Goal: Task Accomplishment & Management: Manage account settings

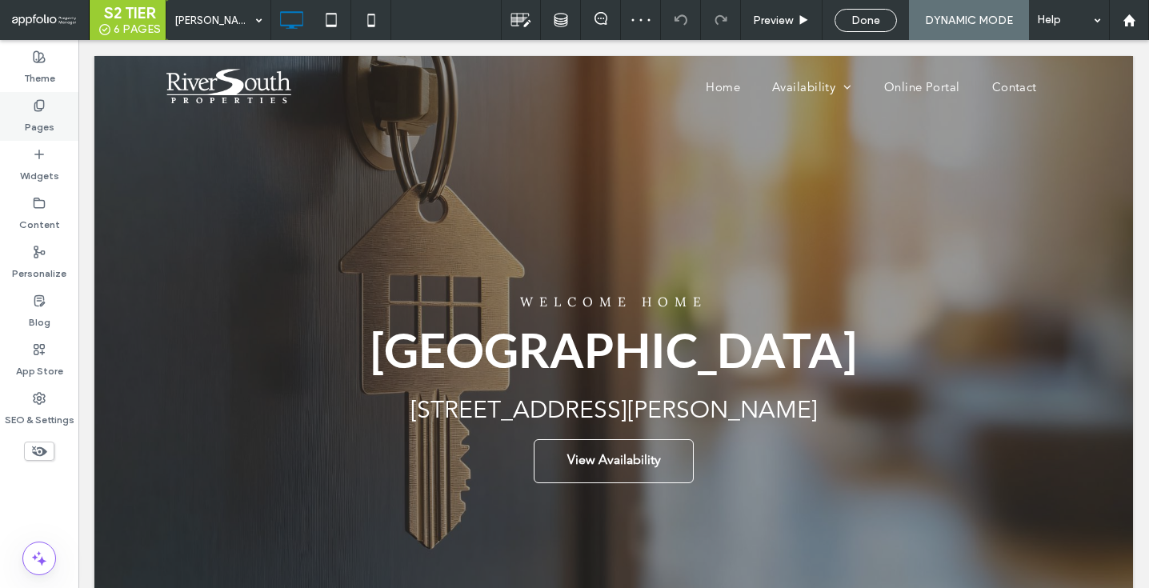
click at [60, 131] on div "Pages" at bounding box center [39, 116] width 78 height 49
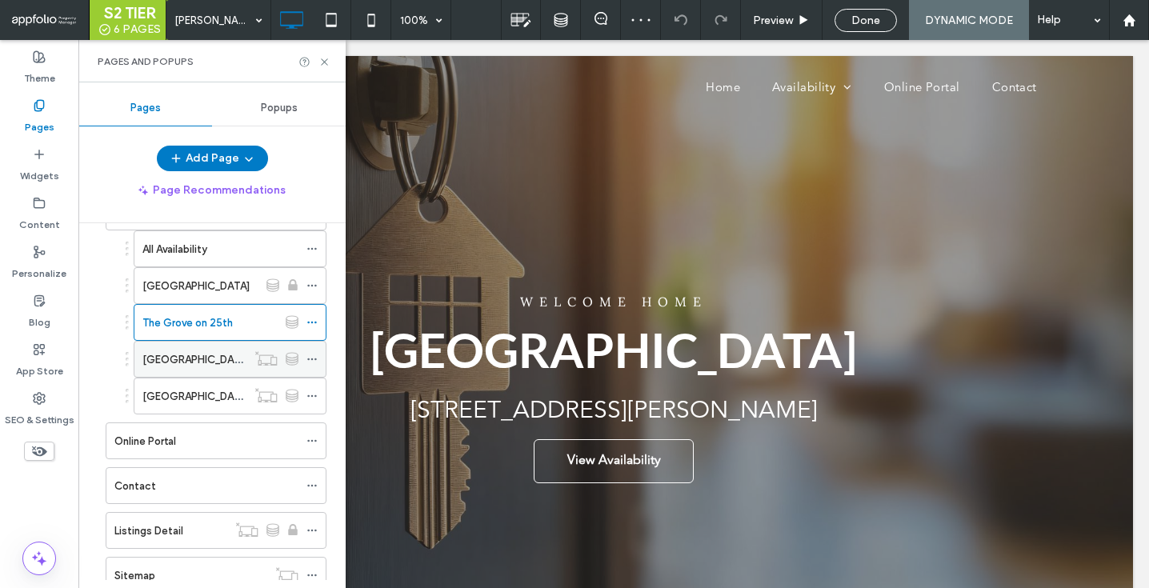
scroll to position [117, 0]
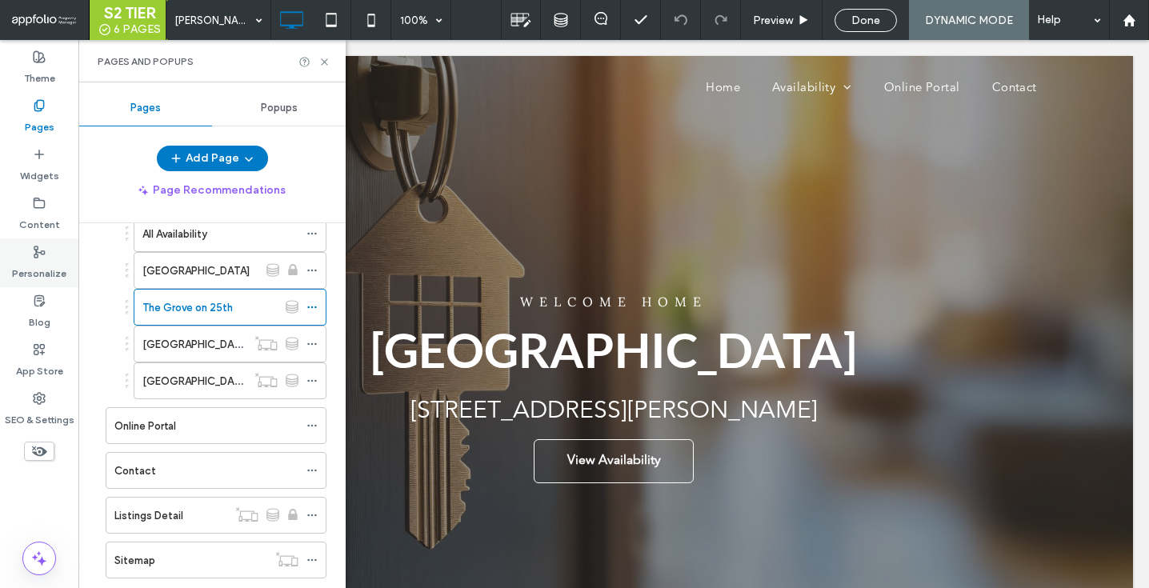
click at [42, 255] on icon at bounding box center [39, 252] width 13 height 13
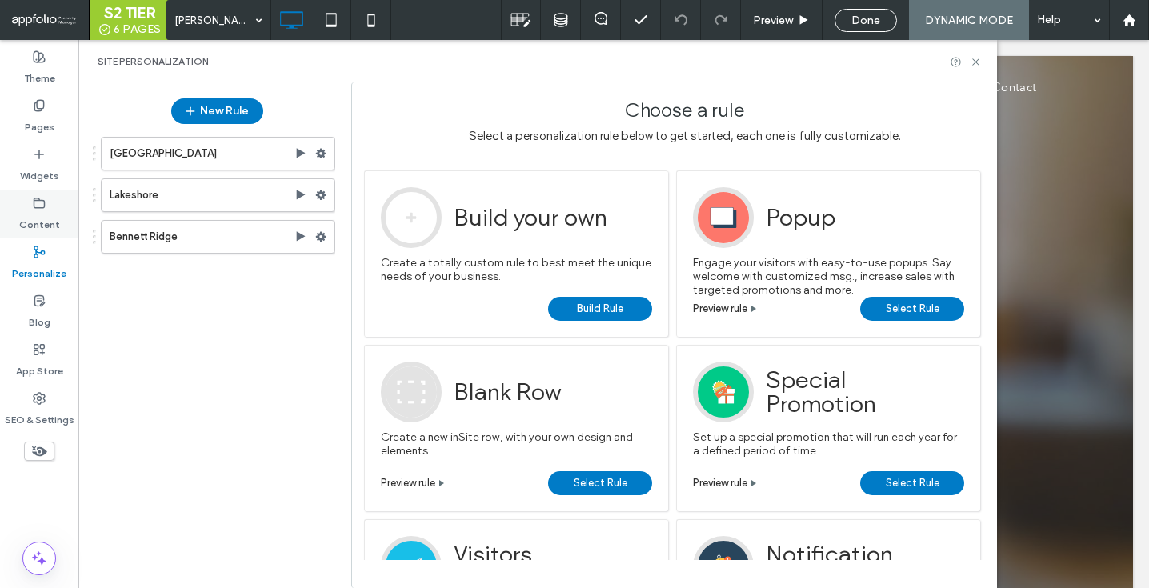
click at [27, 204] on div "Content" at bounding box center [39, 214] width 78 height 49
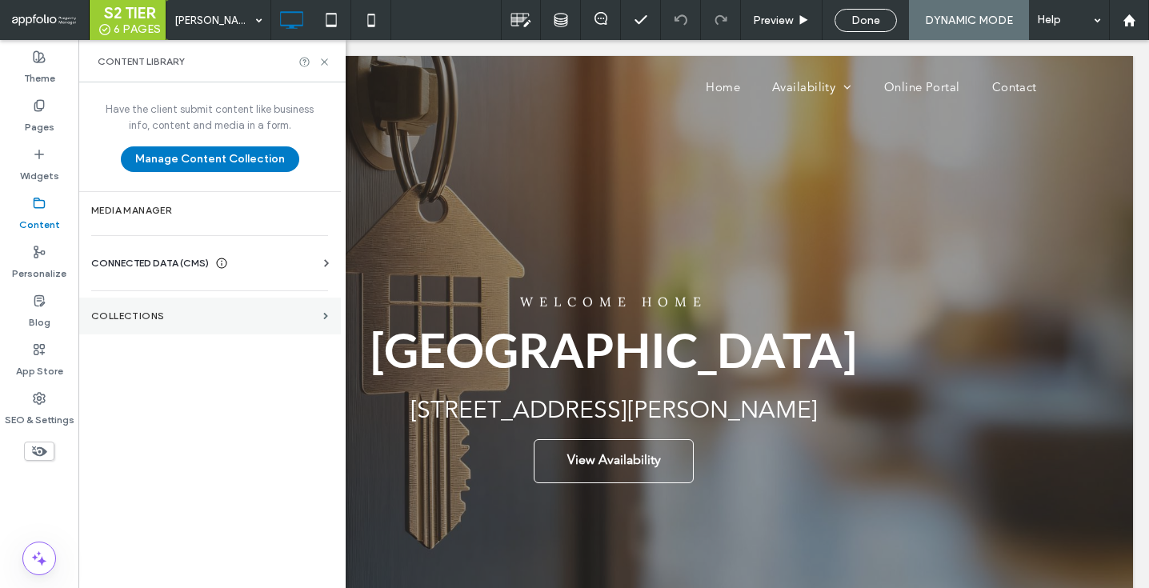
click at [147, 330] on section "Collections" at bounding box center [209, 316] width 262 height 37
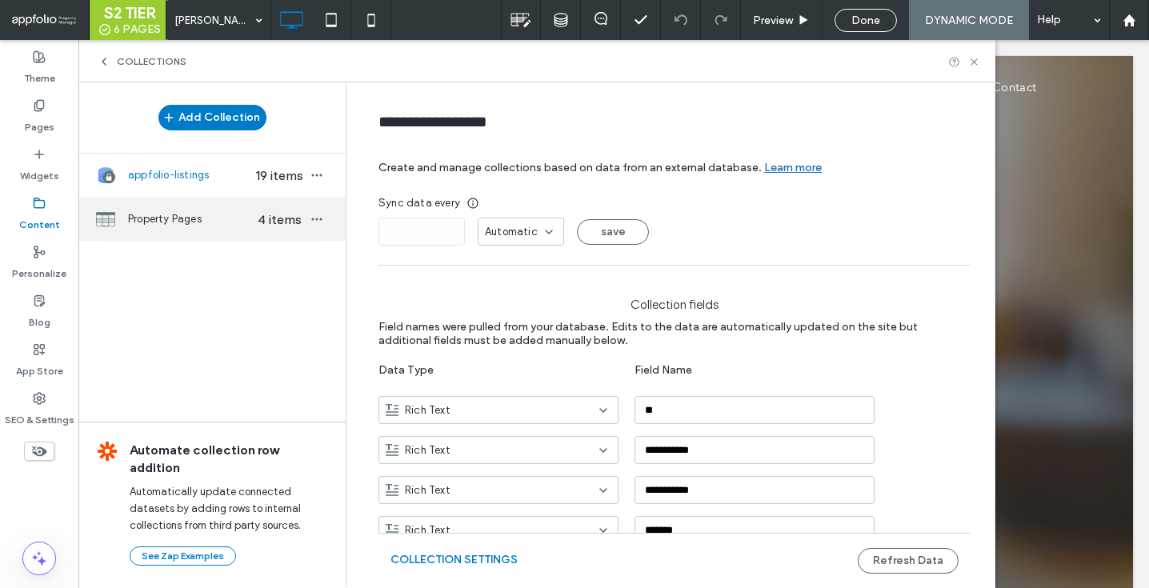
click at [167, 220] on span "Property Pages" at bounding box center [189, 219] width 123 height 16
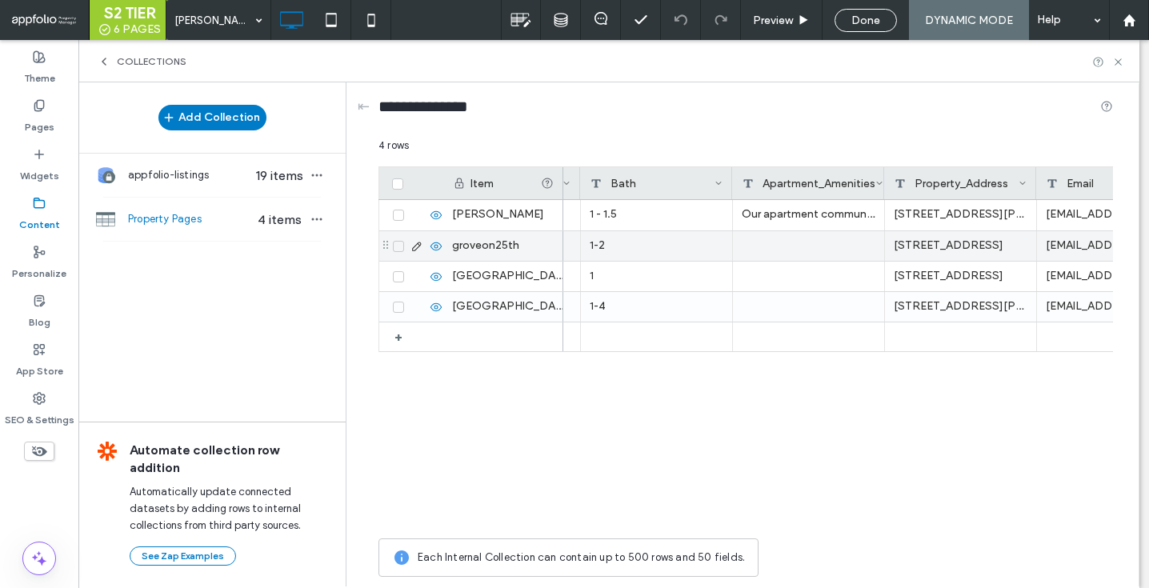
scroll to position [0, 743]
click at [812, 176] on div "Apartment_Amenities" at bounding box center [809, 183] width 134 height 32
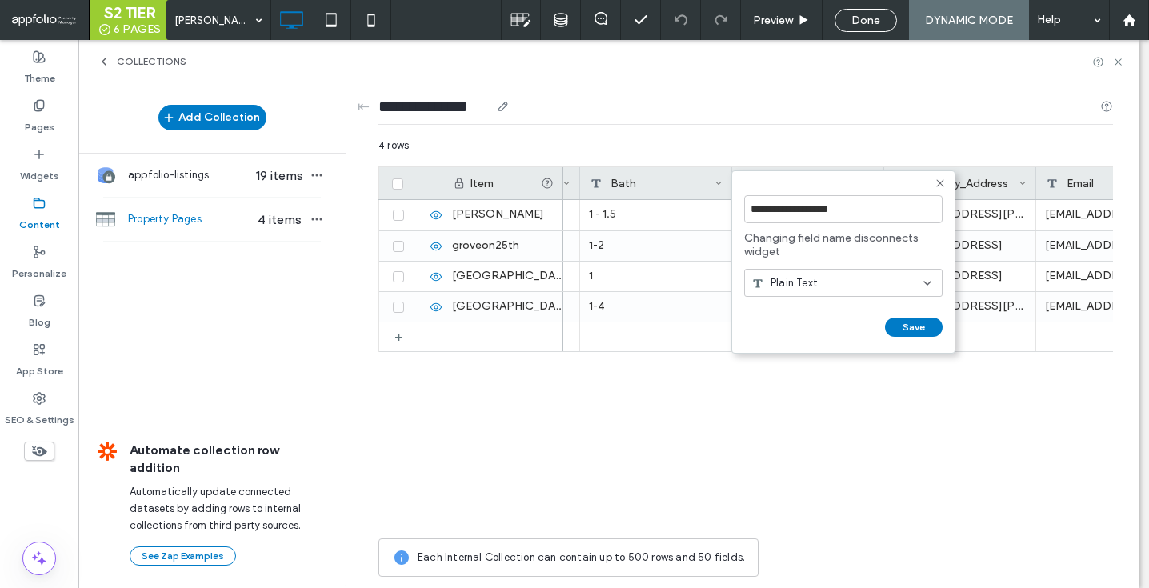
click at [796, 129] on div "**********" at bounding box center [745, 109] width 734 height 55
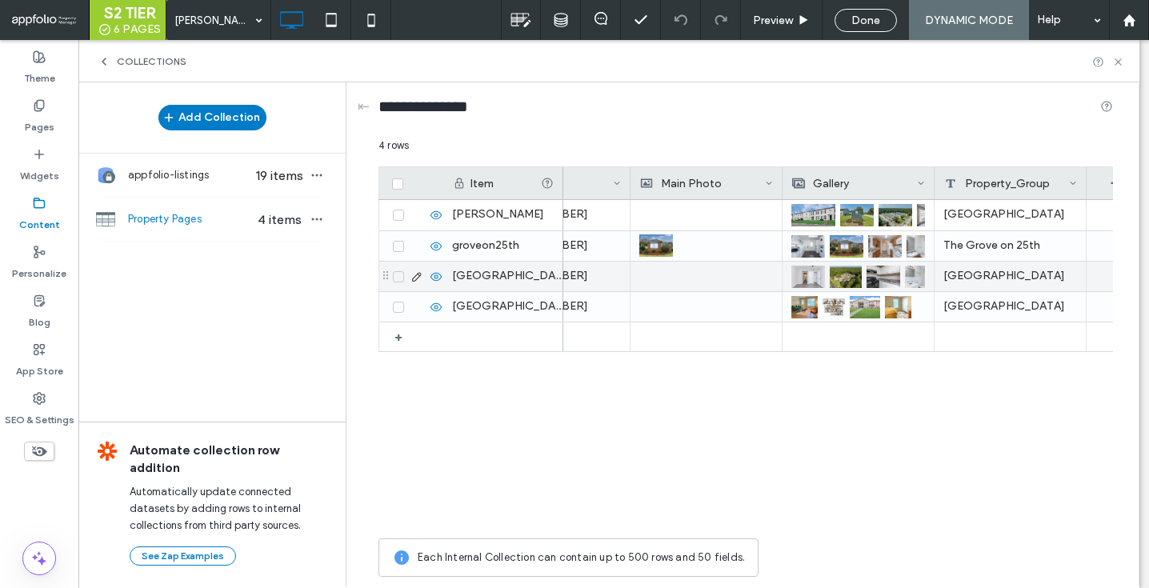
scroll to position [0, 1483]
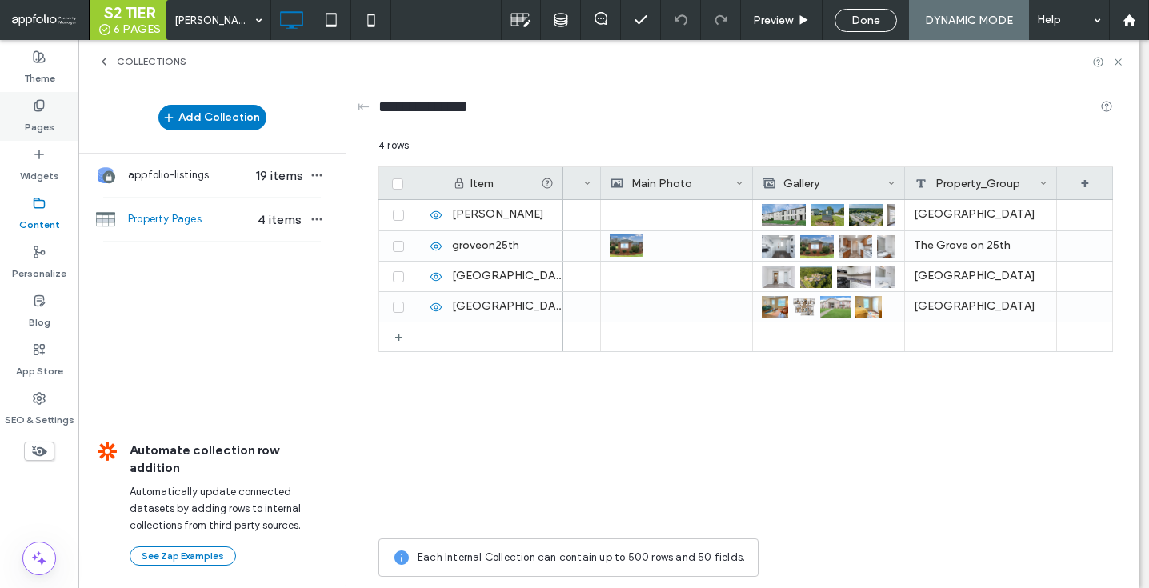
click at [65, 118] on div "Pages" at bounding box center [39, 116] width 78 height 49
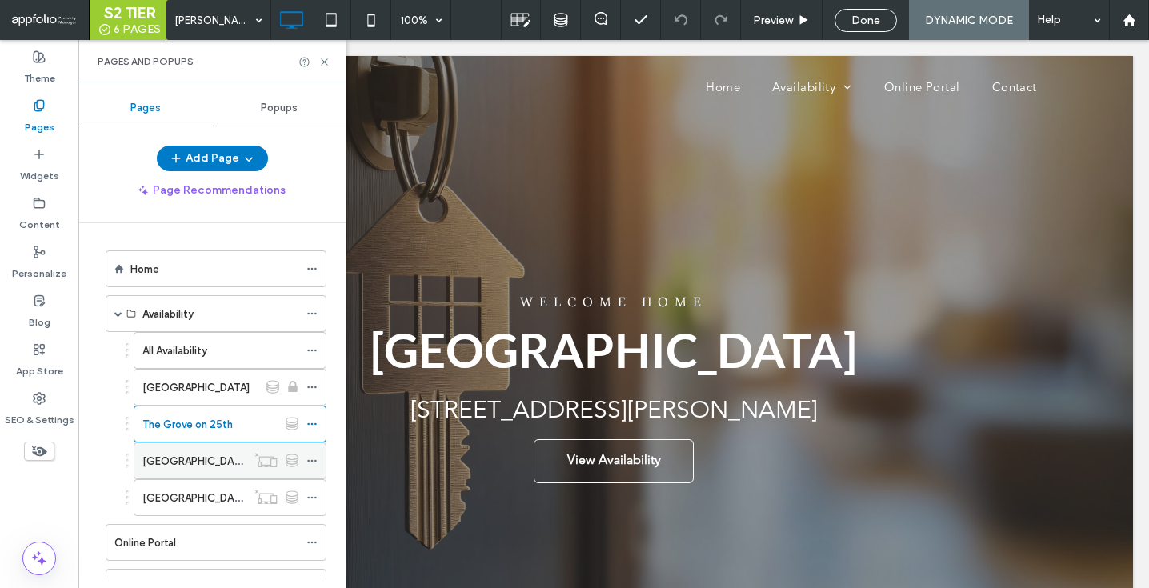
click at [203, 463] on label "[GEOGRAPHIC_DATA]" at bounding box center [195, 461] width 107 height 28
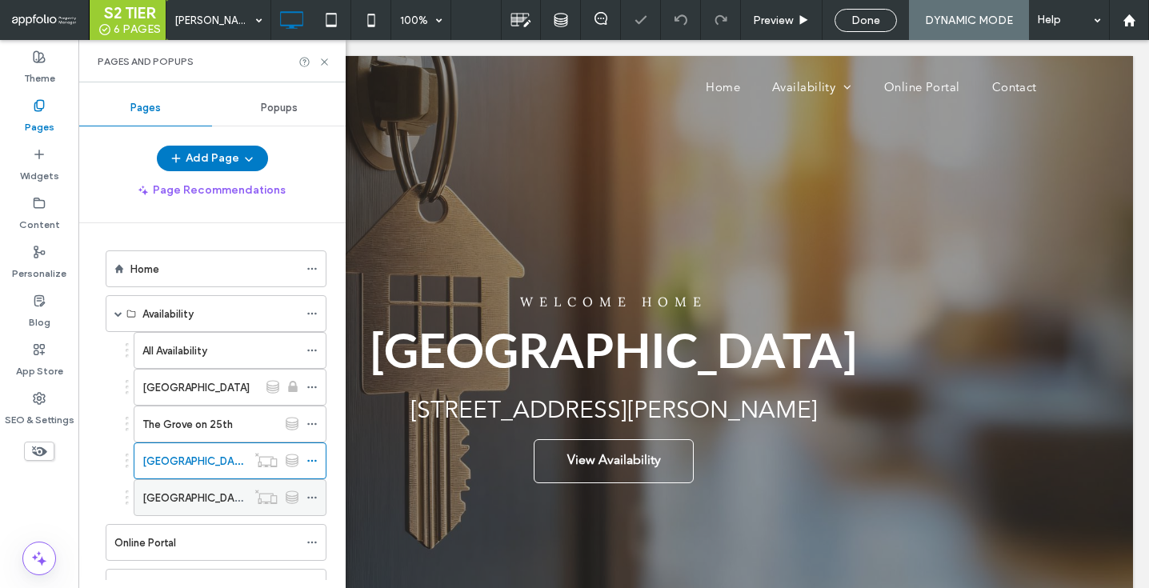
click at [213, 495] on div "[GEOGRAPHIC_DATA]" at bounding box center [194, 498] width 104 height 17
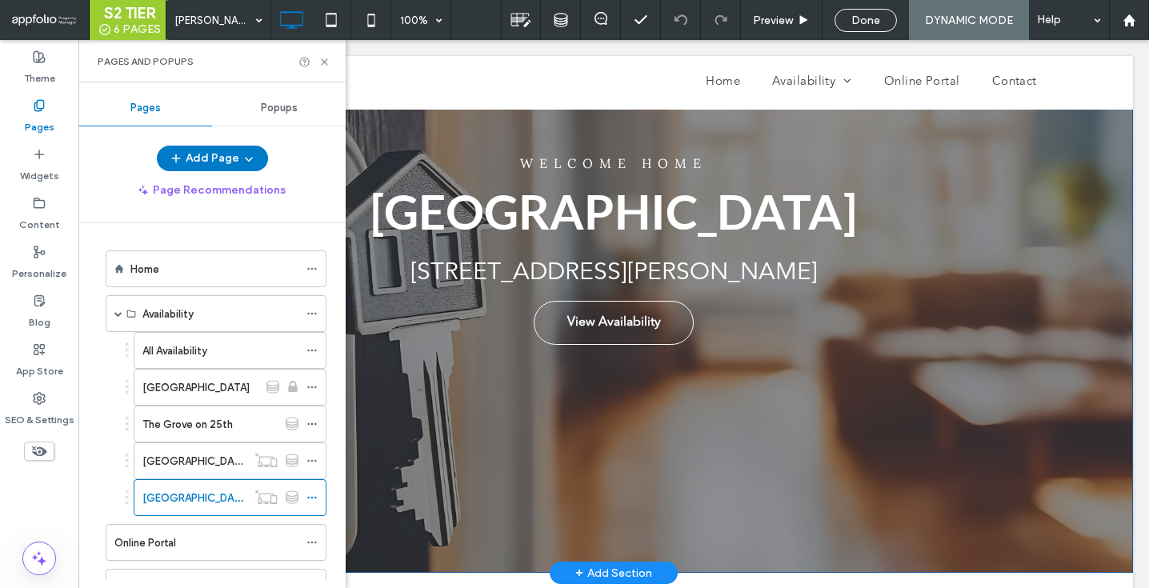
scroll to position [132, 0]
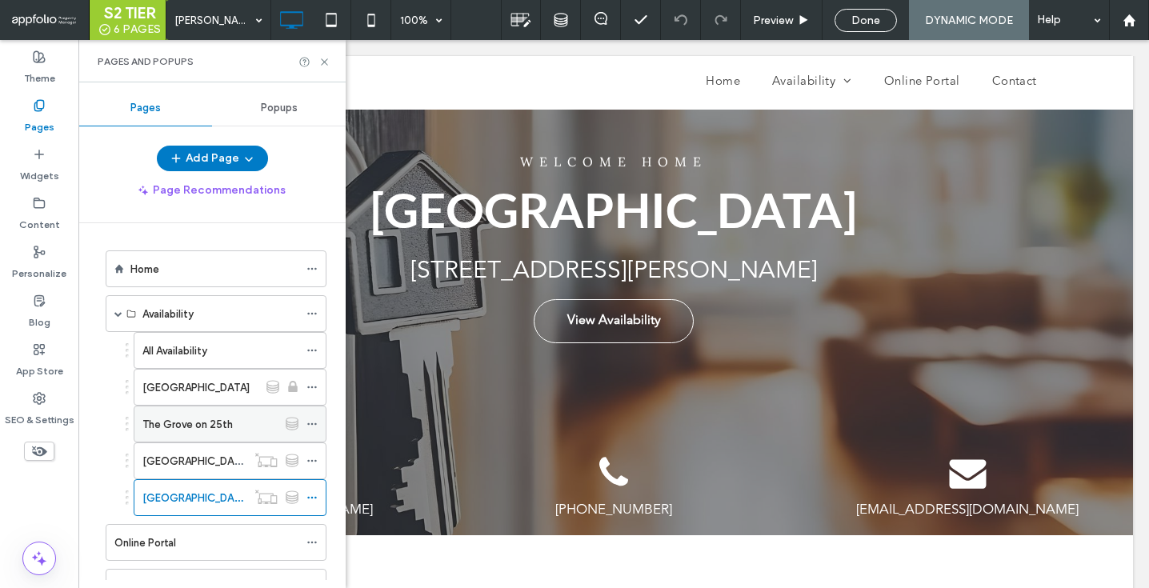
click at [242, 418] on div "The Grove on 25th" at bounding box center [209, 424] width 135 height 17
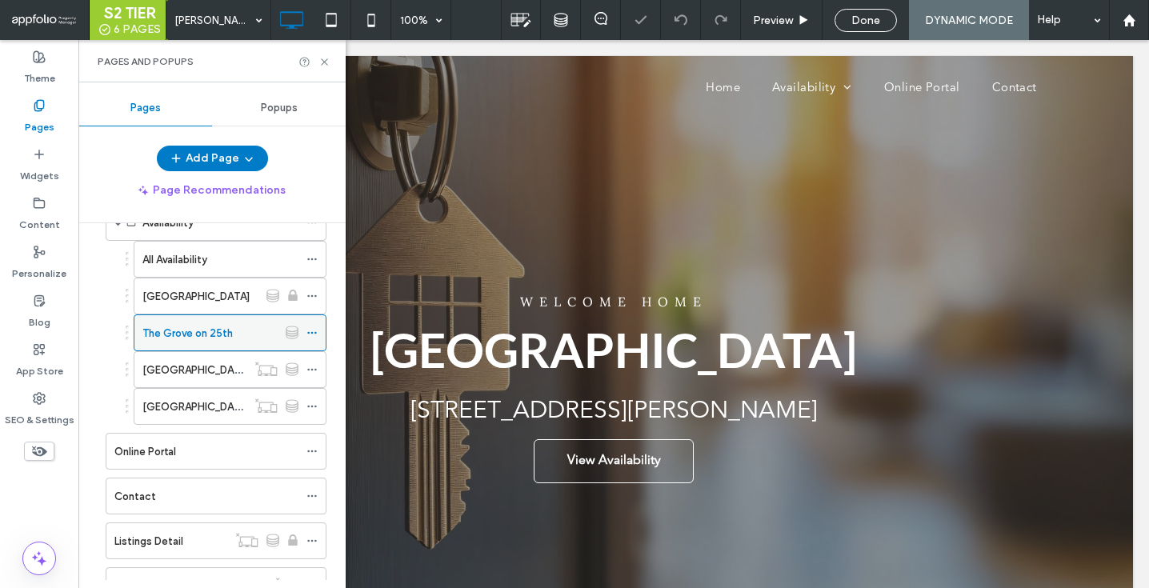
scroll to position [111, 0]
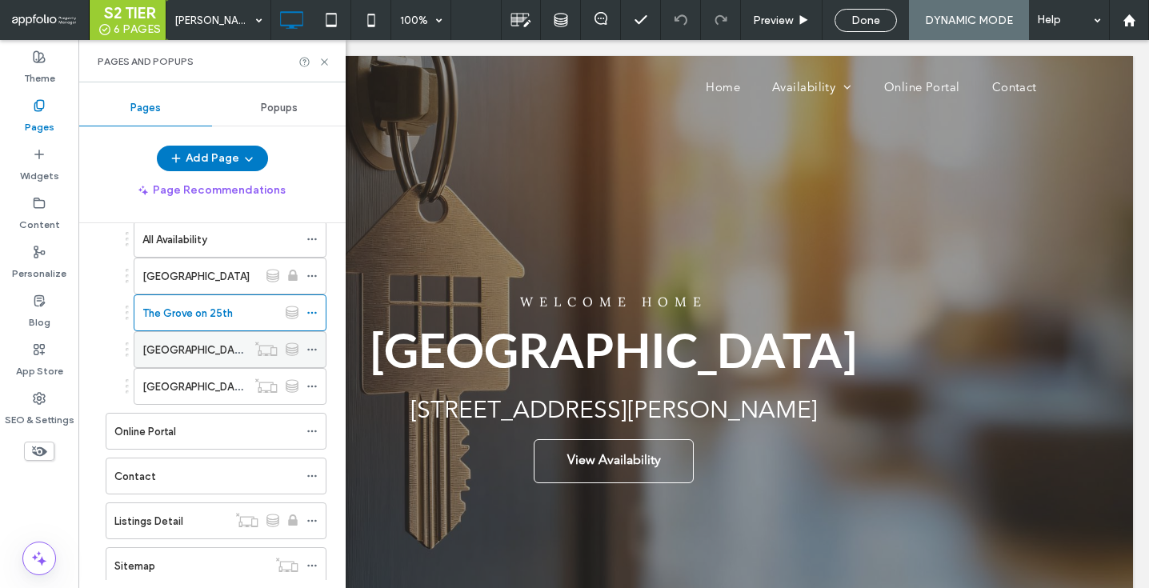
click at [311, 346] on icon at bounding box center [311, 349] width 11 height 11
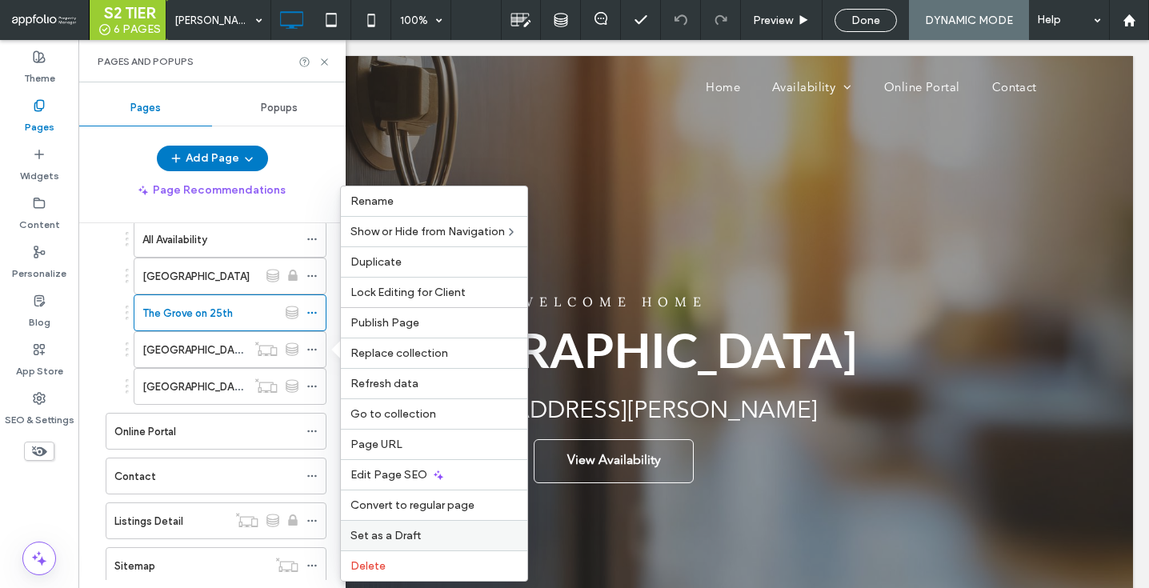
click at [396, 537] on span "Set as a Draft" at bounding box center [385, 536] width 70 height 14
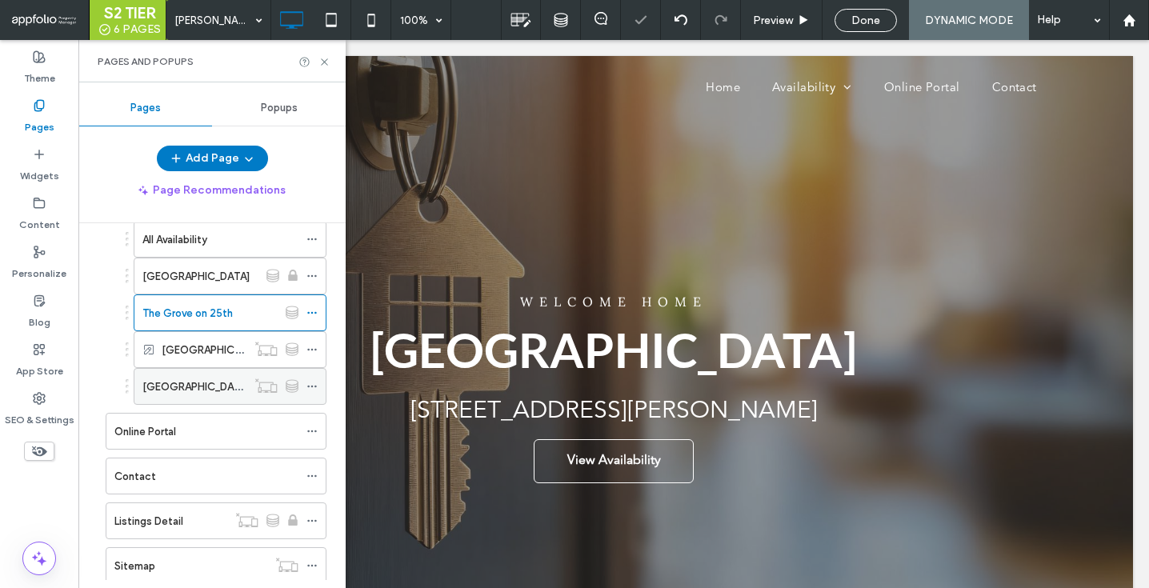
click at [315, 386] on use at bounding box center [311, 387] width 9 height 2
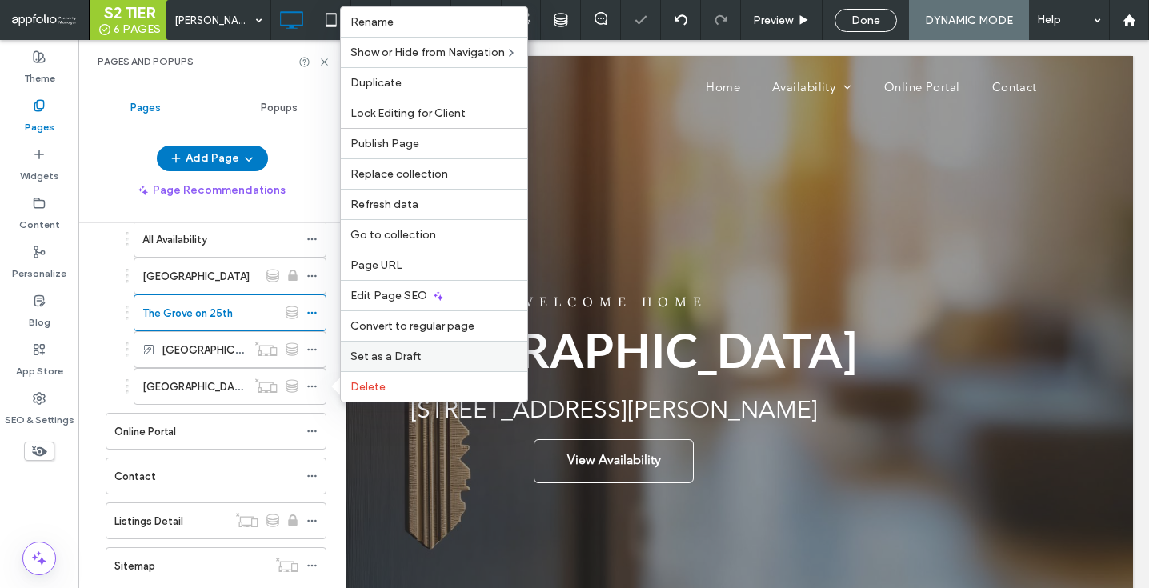
click at [378, 355] on span "Set as a Draft" at bounding box center [385, 357] width 70 height 14
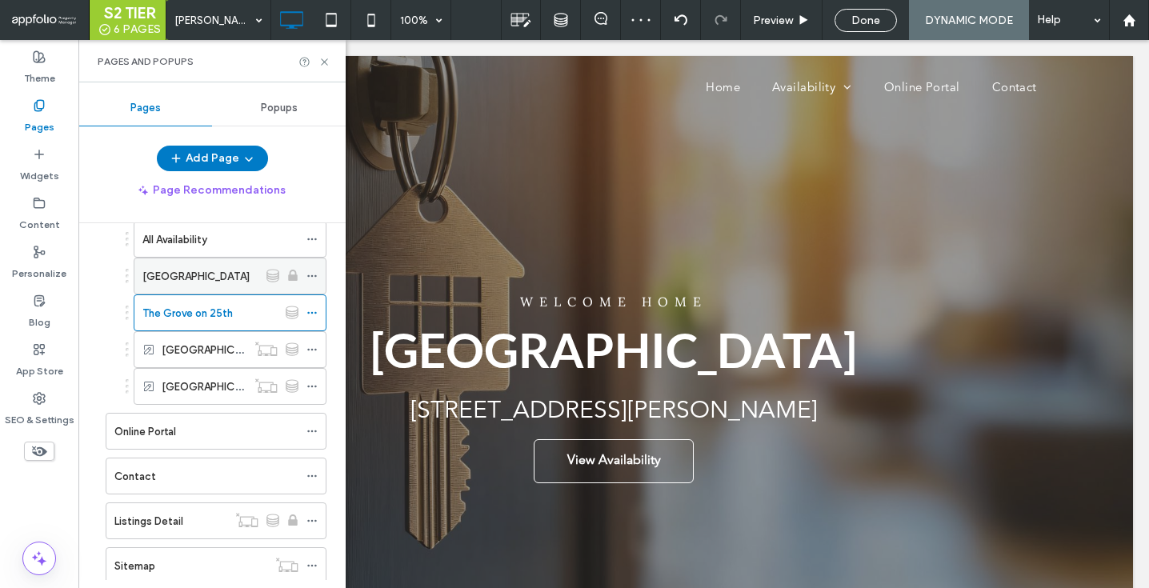
click at [231, 276] on div "[GEOGRAPHIC_DATA]" at bounding box center [200, 276] width 116 height 17
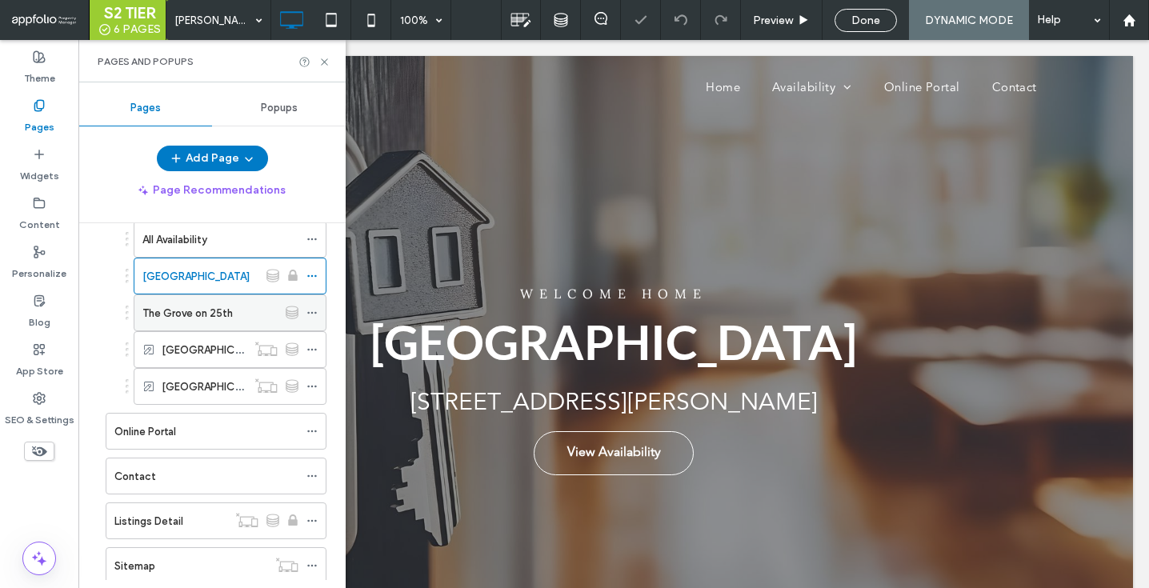
click at [217, 310] on label "The Grove on 25th" at bounding box center [187, 313] width 90 height 28
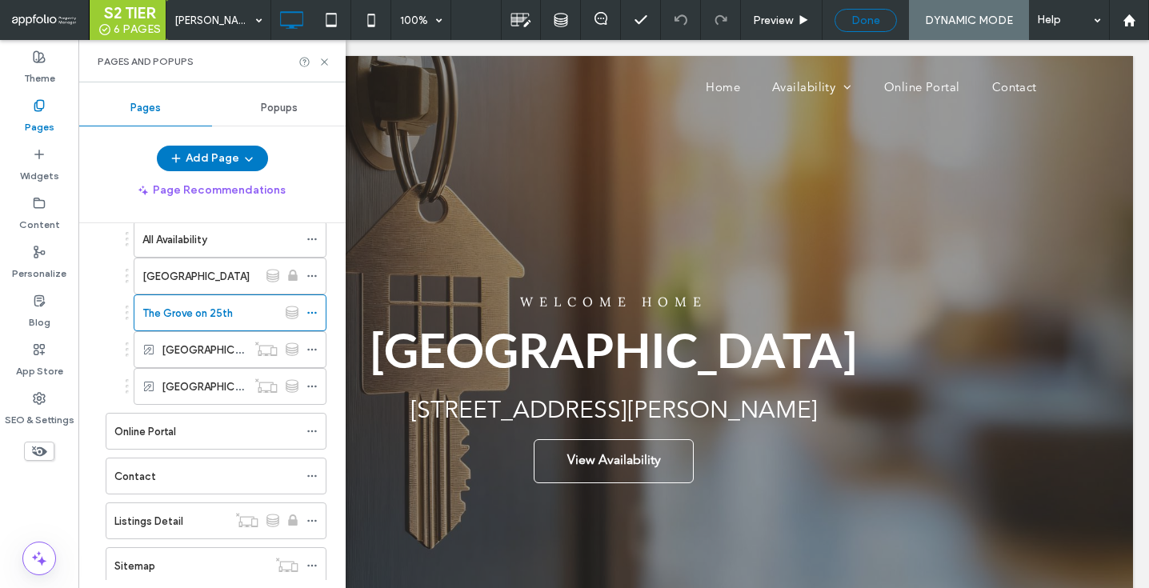
click at [862, 18] on span "Done" at bounding box center [865, 21] width 29 height 14
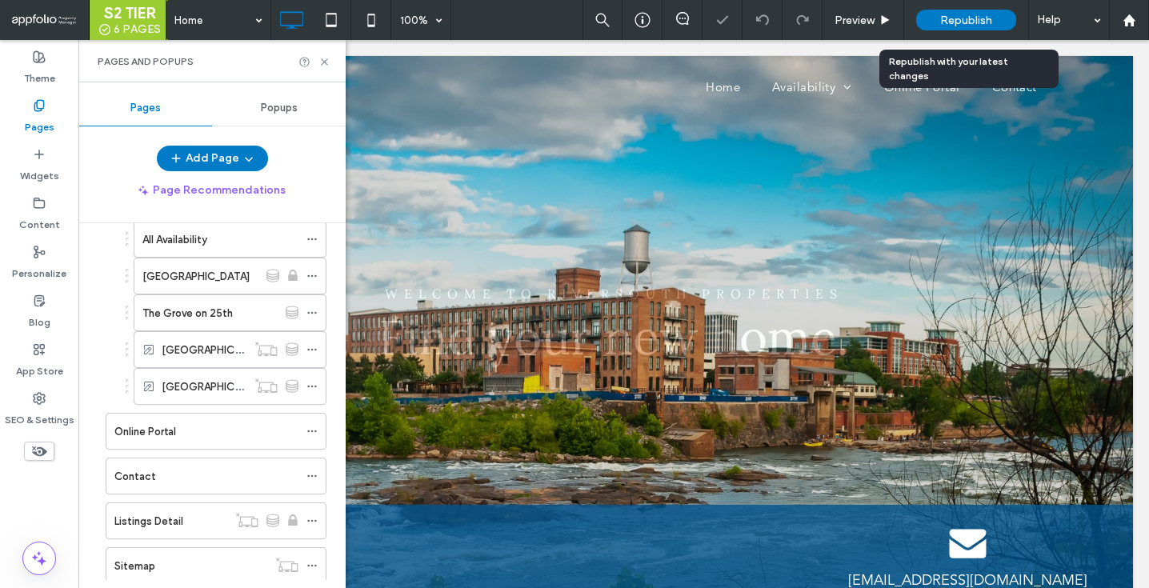
click at [975, 21] on span "Republish" at bounding box center [966, 21] width 52 height 14
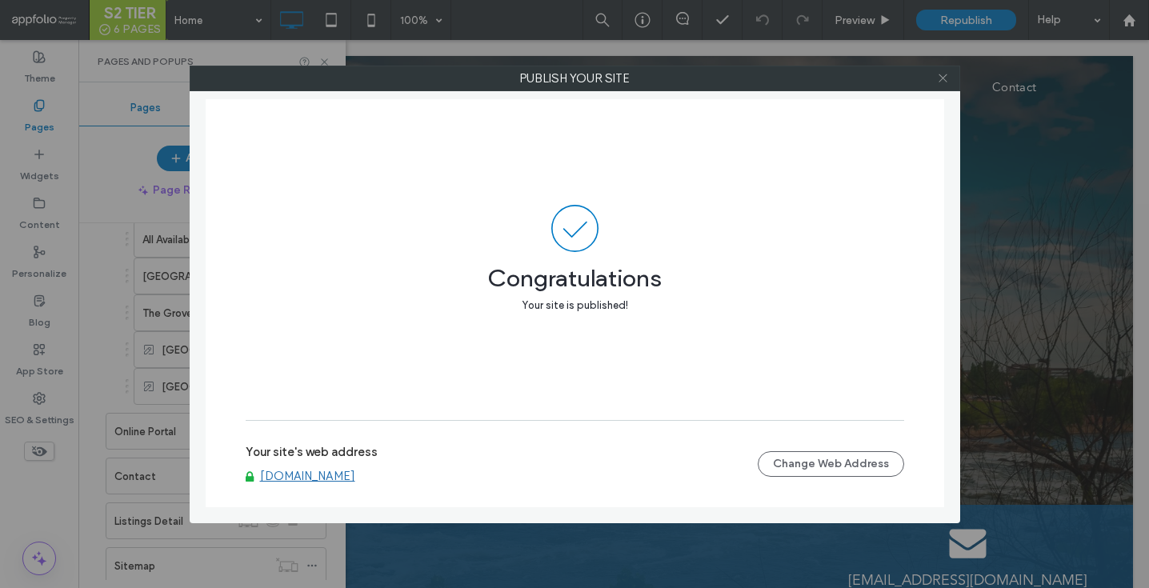
click at [940, 78] on icon at bounding box center [943, 78] width 12 height 12
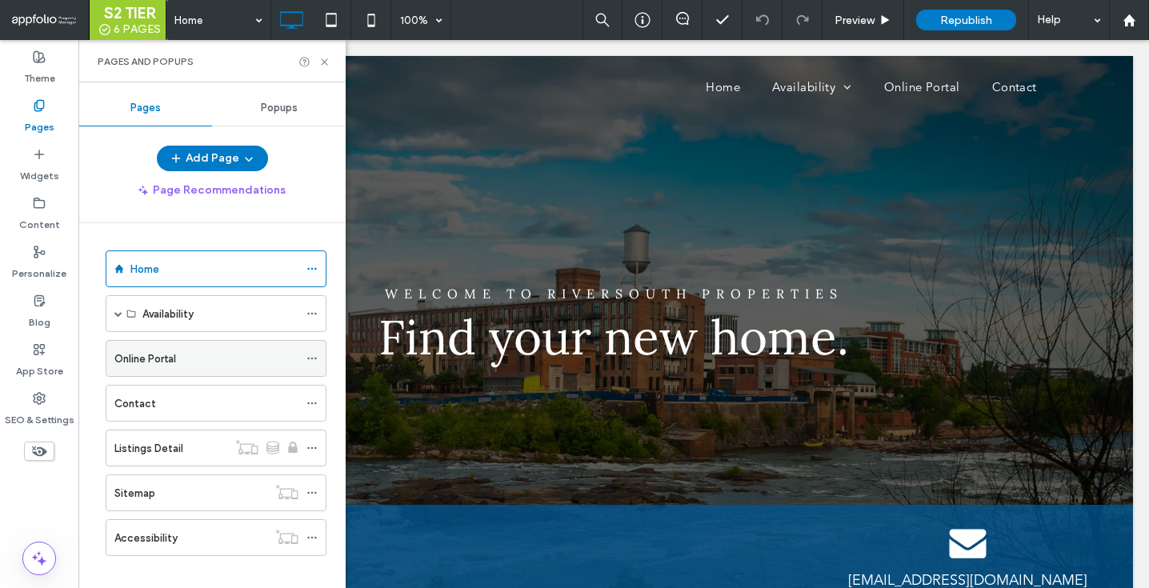
scroll to position [16, 0]
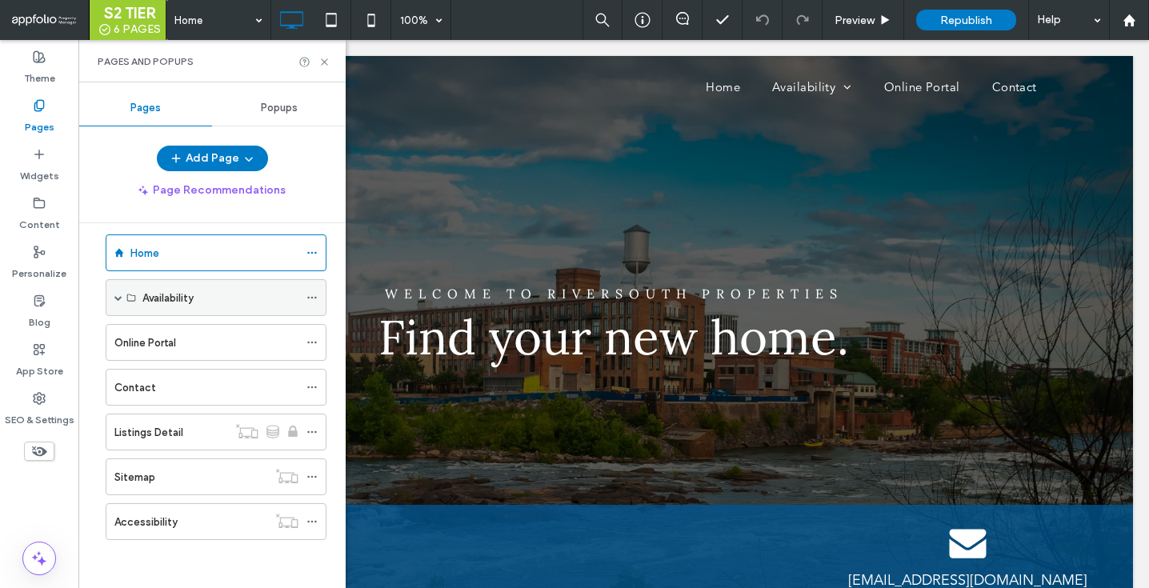
click at [116, 294] on span at bounding box center [118, 298] width 8 height 8
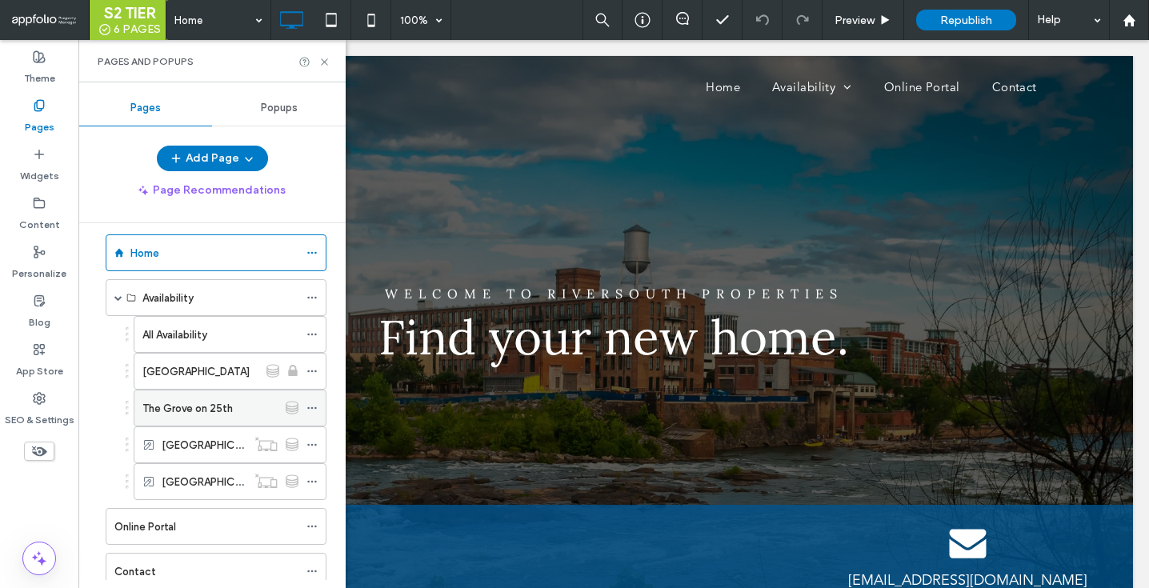
click at [225, 403] on label "The Grove on 25th" at bounding box center [187, 408] width 90 height 28
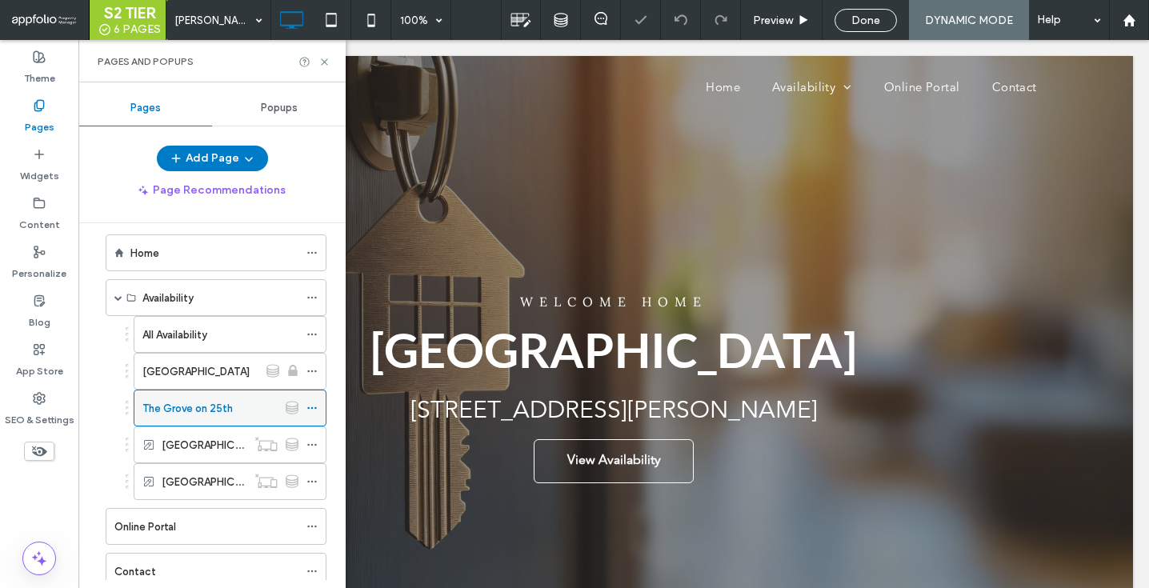
click at [309, 407] on icon at bounding box center [311, 407] width 11 height 11
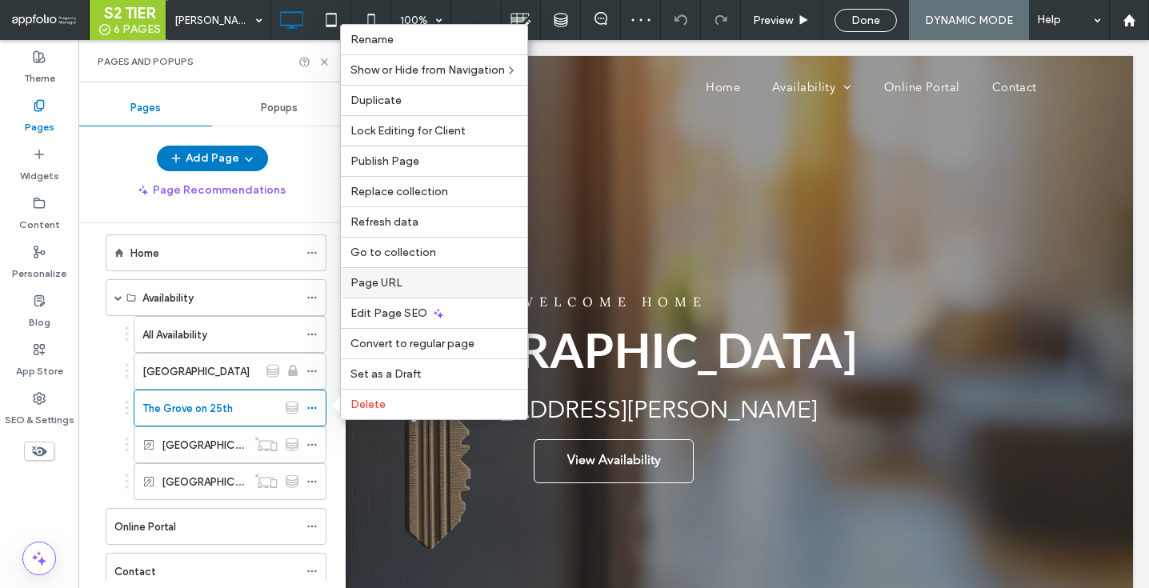
click at [387, 276] on span "Page URL" at bounding box center [376, 283] width 52 height 14
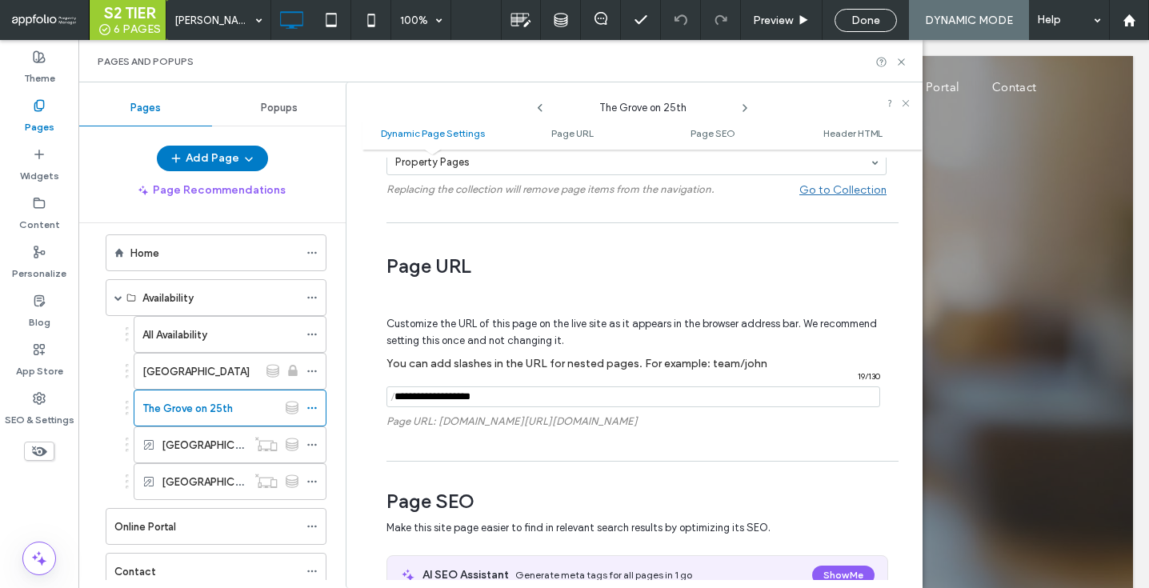
scroll to position [209, 0]
click at [43, 201] on use at bounding box center [39, 203] width 10 height 10
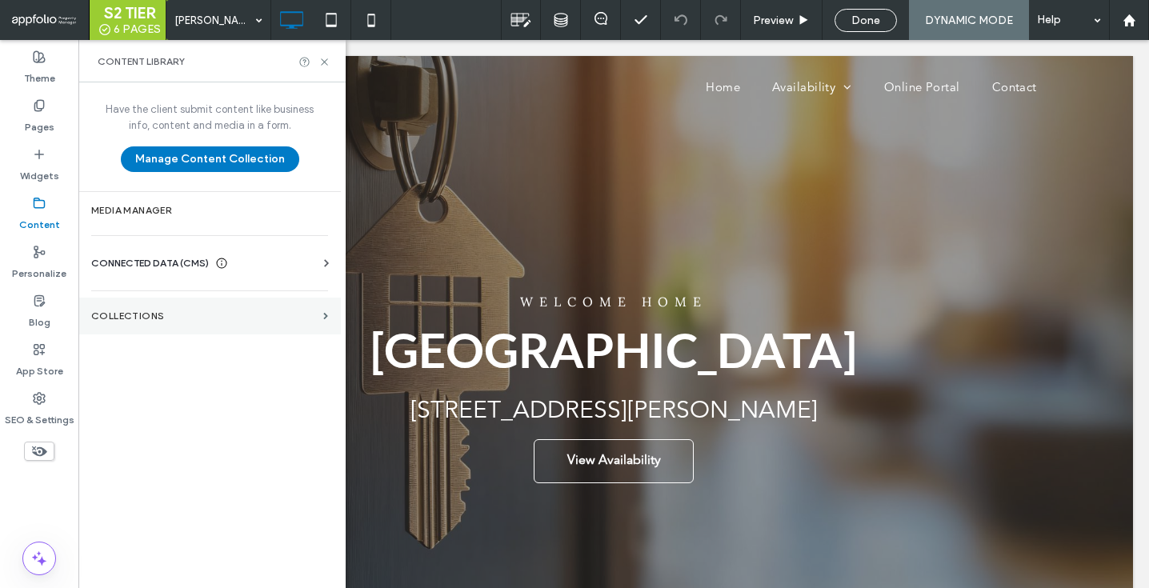
click at [135, 307] on section "Collections" at bounding box center [209, 316] width 262 height 37
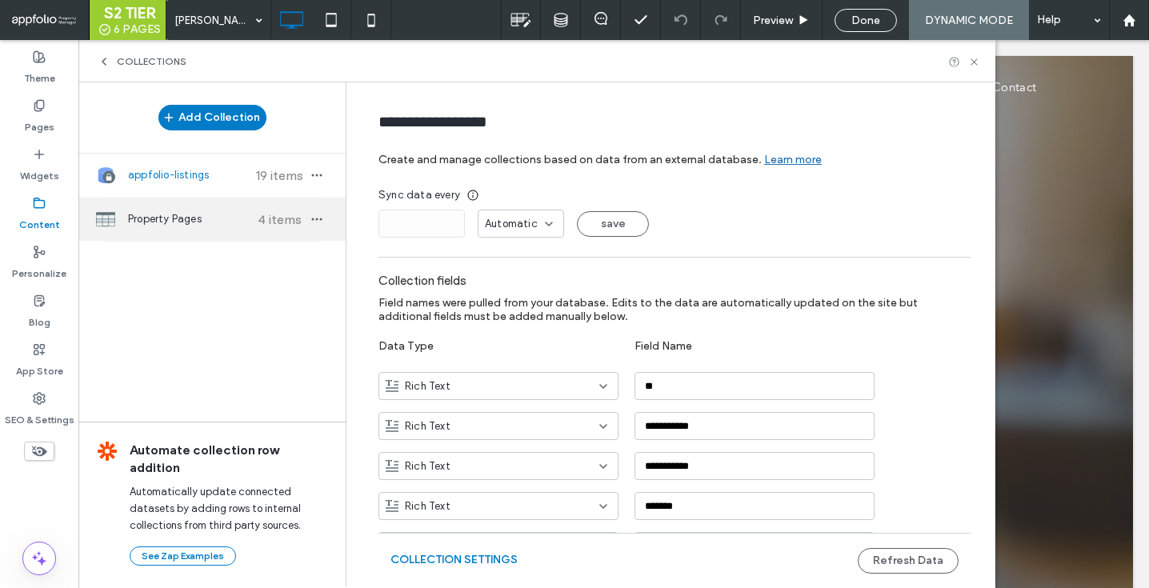
click at [169, 230] on div "Property Pages 4 items" at bounding box center [211, 219] width 267 height 43
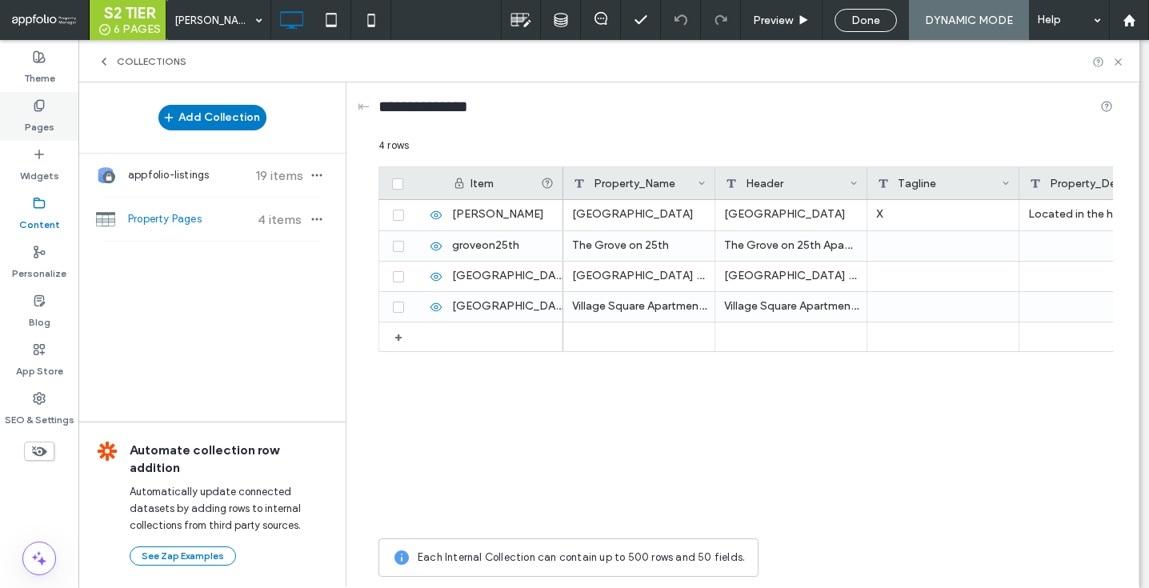
click at [45, 116] on label "Pages" at bounding box center [40, 123] width 30 height 22
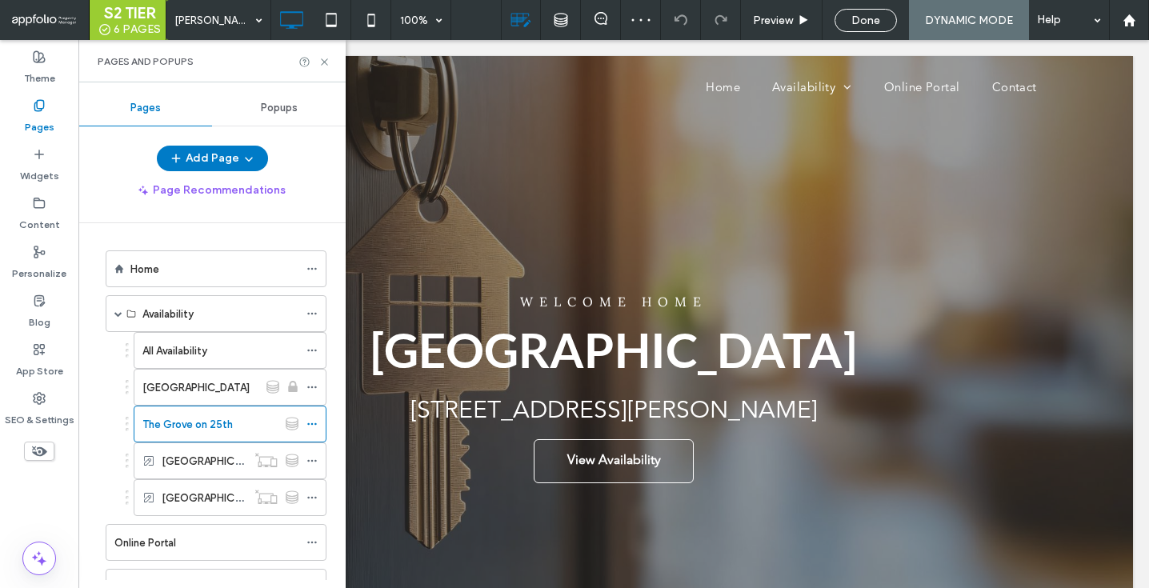
scroll to position [0, 0]
click at [311, 422] on icon at bounding box center [311, 423] width 11 height 11
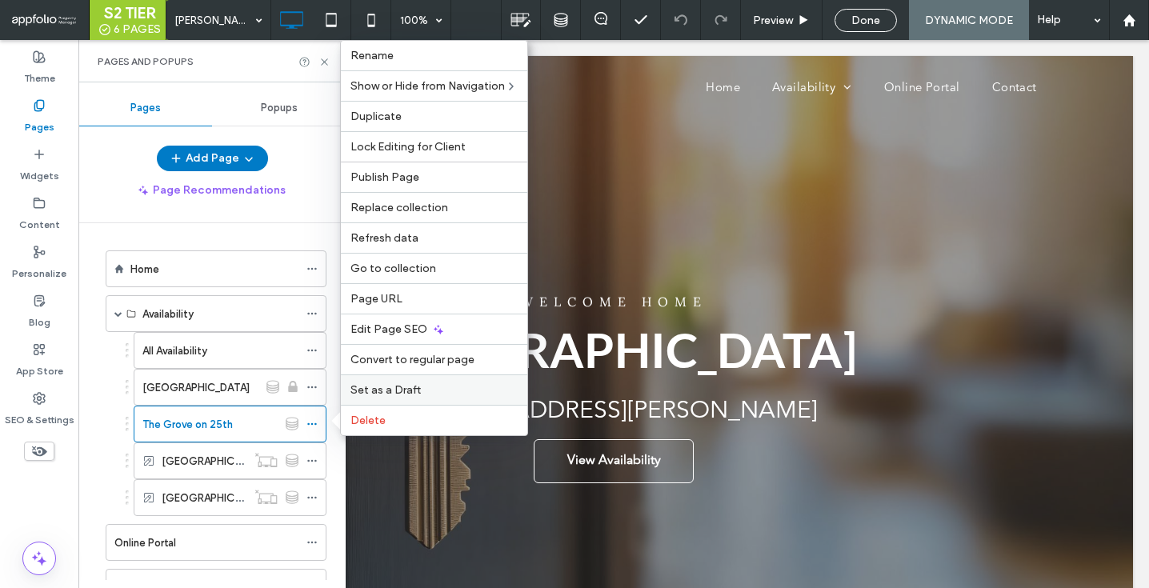
click at [410, 380] on div "Set as a Draft" at bounding box center [434, 389] width 186 height 30
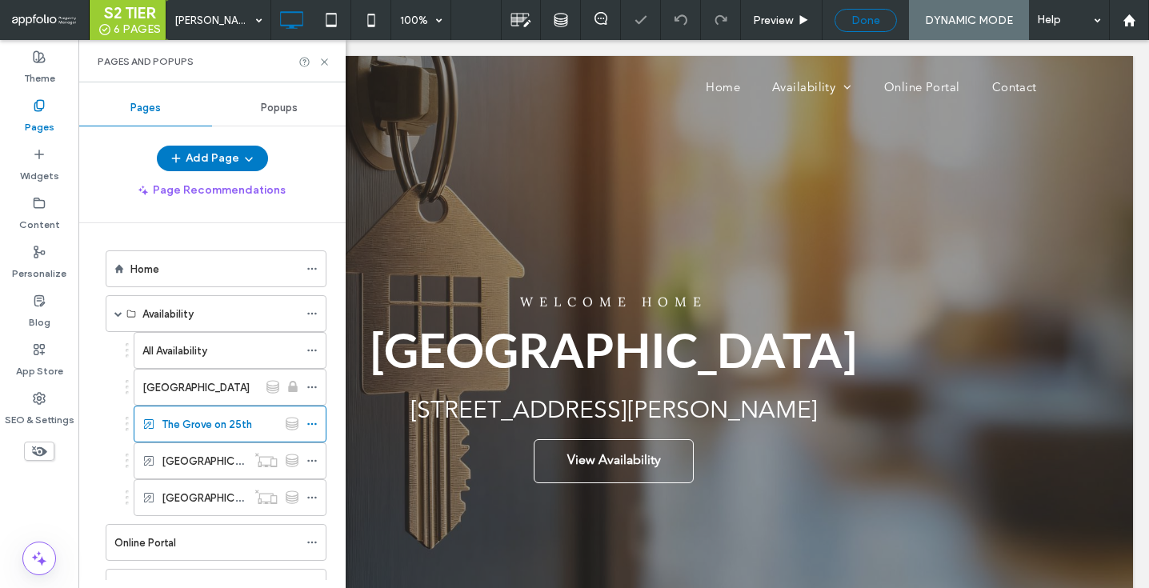
click at [862, 19] on span "Done" at bounding box center [865, 21] width 29 height 14
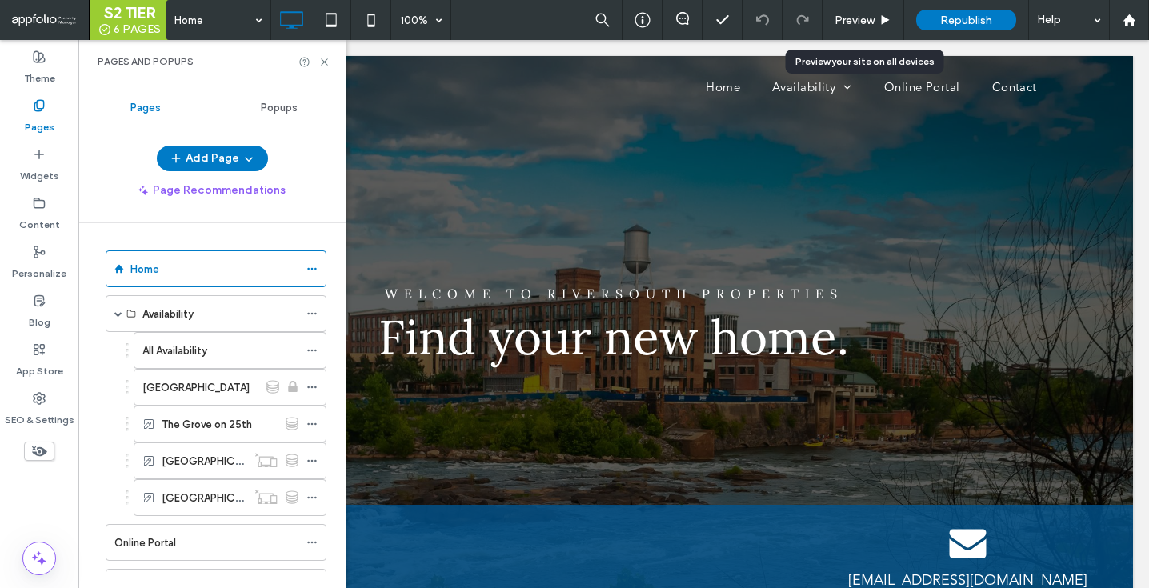
click at [862, 19] on span "Preview" at bounding box center [854, 21] width 40 height 14
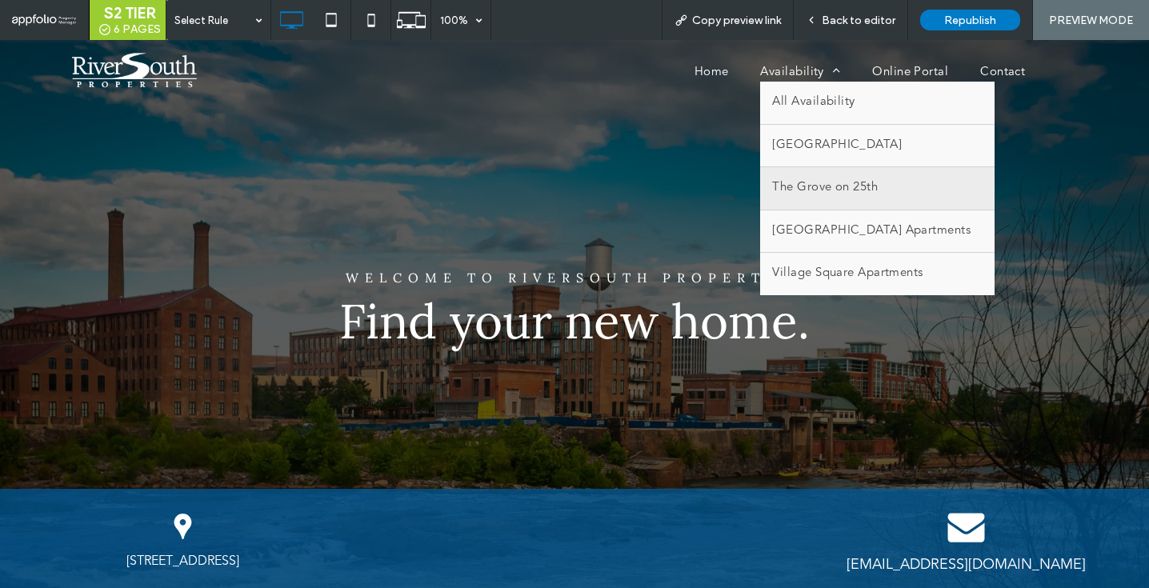
click at [830, 182] on span "The Grove on 25th" at bounding box center [825, 188] width 106 height 18
